Goal: Task Accomplishment & Management: Manage account settings

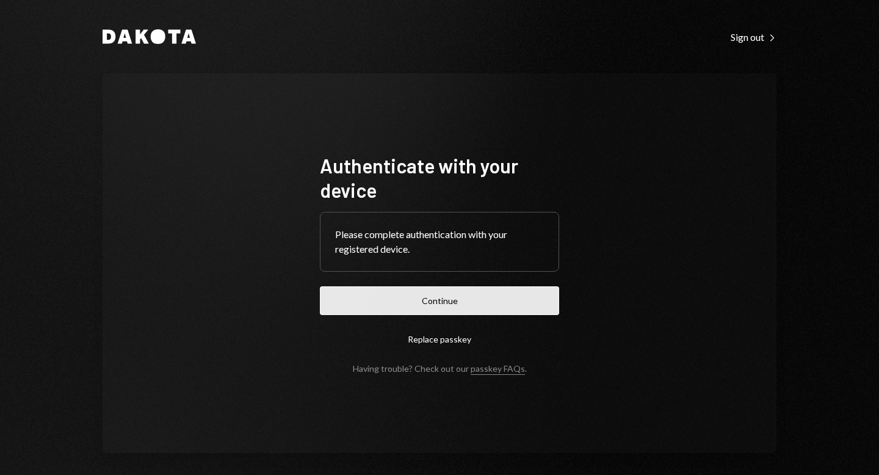
click at [475, 295] on button "Continue" at bounding box center [439, 300] width 239 height 29
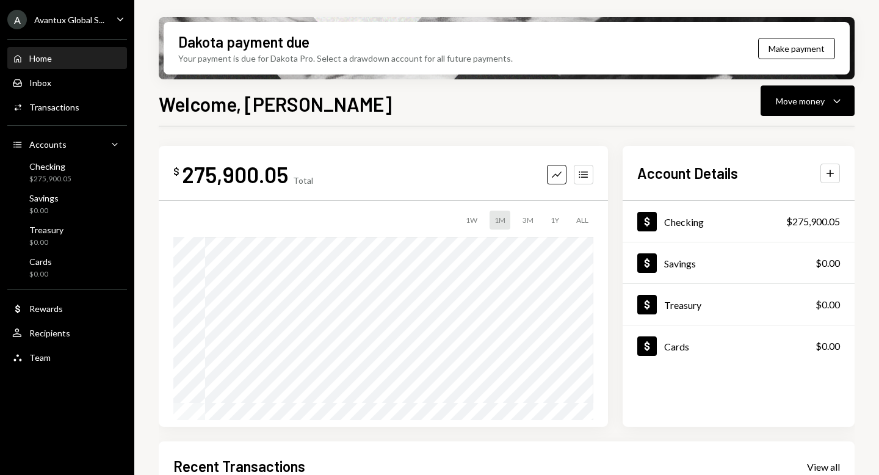
scroll to position [261, 0]
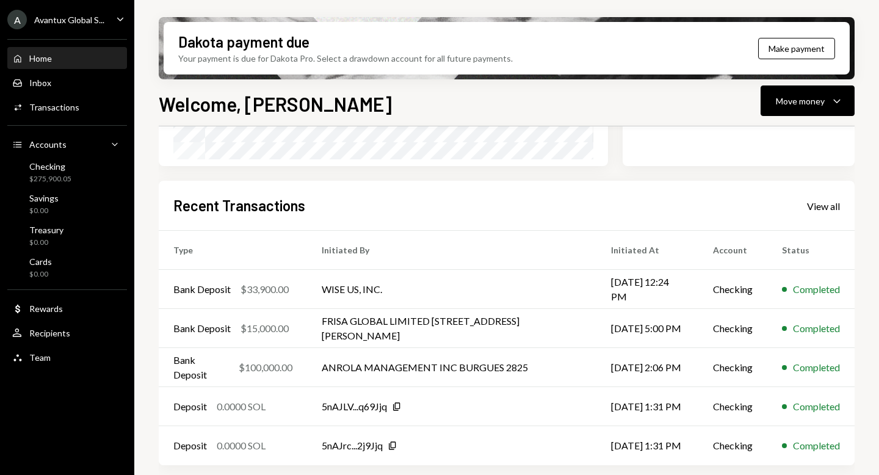
click at [68, 15] on div "Avantux Global S..." at bounding box center [69, 20] width 70 height 10
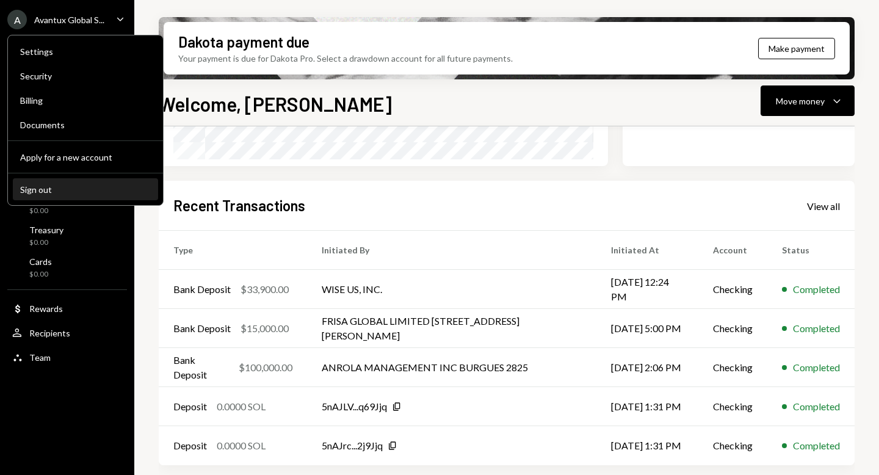
click at [60, 186] on div "Sign out" at bounding box center [85, 189] width 131 height 10
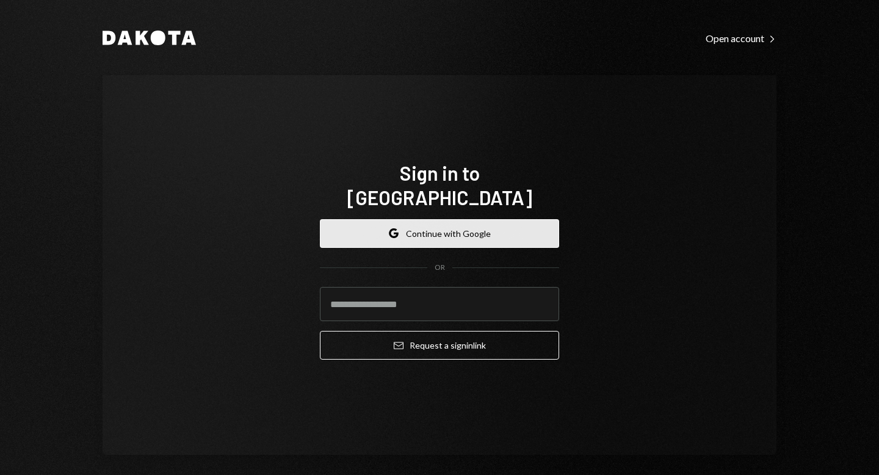
click at [458, 224] on button "Google Continue with Google" at bounding box center [439, 233] width 239 height 29
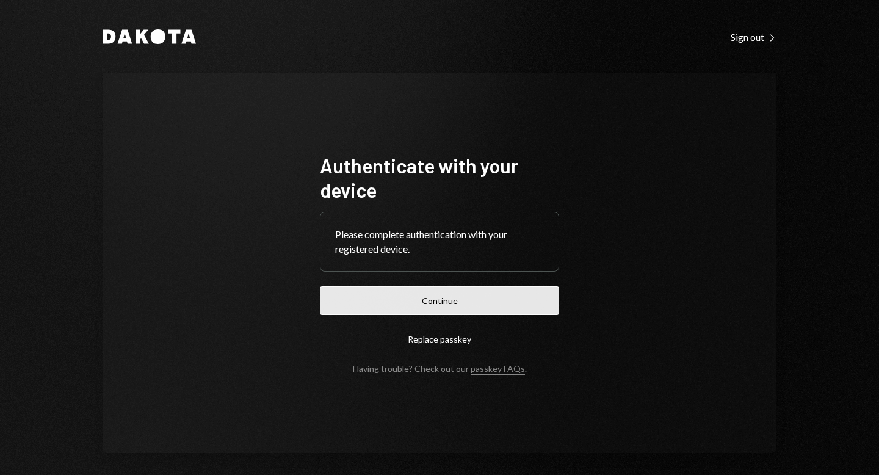
click at [447, 303] on button "Continue" at bounding box center [439, 300] width 239 height 29
